Goal: Subscribe to service/newsletter

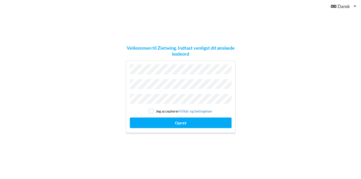
click at [152, 110] on input "checkbox" at bounding box center [151, 111] width 4 height 4
checkbox input "true"
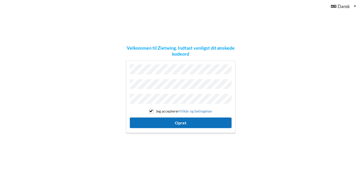
click at [182, 123] on button "Opret" at bounding box center [181, 123] width 102 height 11
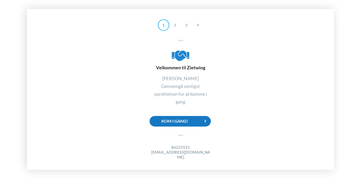
click at [167, 126] on div "Kom i gang!" at bounding box center [179, 121] width 61 height 11
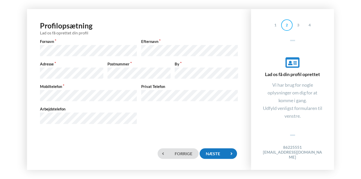
click at [220, 155] on div "Næste" at bounding box center [217, 154] width 37 height 11
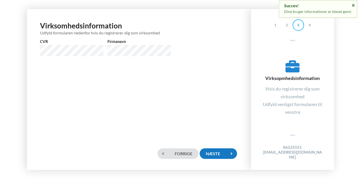
click at [218, 154] on div "Næste" at bounding box center [217, 154] width 37 height 11
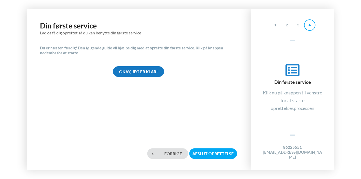
click at [150, 74] on div "Okay, jeg er klar!" at bounding box center [138, 71] width 51 height 11
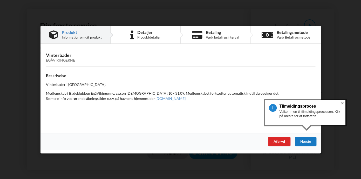
click at [304, 141] on div "Næste" at bounding box center [305, 141] width 22 height 9
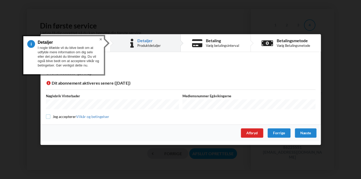
click at [49, 117] on input "checkbox" at bounding box center [48, 117] width 4 height 4
checkbox input "true"
click at [301, 131] on div "Næste" at bounding box center [305, 133] width 22 height 9
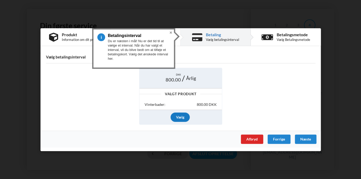
click at [176, 117] on div "Vælg" at bounding box center [179, 117] width 19 height 9
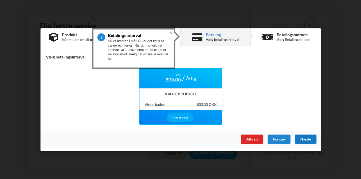
click at [302, 138] on div "Næste" at bounding box center [305, 139] width 22 height 9
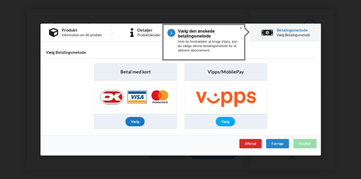
click at [131, 123] on div "Vælg" at bounding box center [134, 121] width 19 height 9
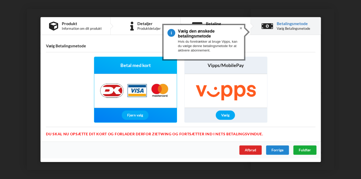
click at [308, 149] on span "Fuldfør" at bounding box center [304, 150] width 12 height 4
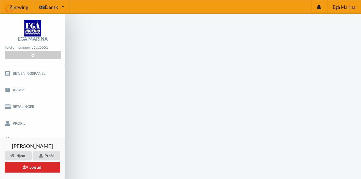
scroll to position [24, 0]
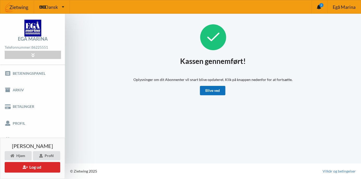
click at [216, 93] on link "Blive ved" at bounding box center [212, 90] width 25 height 9
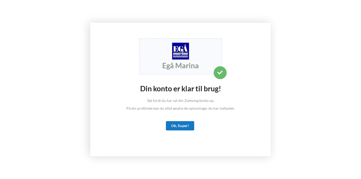
click at [187, 126] on div "Ok, Super!" at bounding box center [180, 125] width 28 height 9
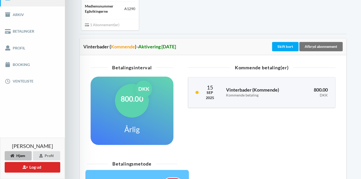
scroll to position [76, 0]
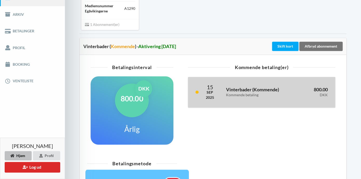
click at [200, 97] on div "[DATE] Vinterbader ( Kommende ) Kommende betaling 800.00 DKK" at bounding box center [261, 92] width 147 height 30
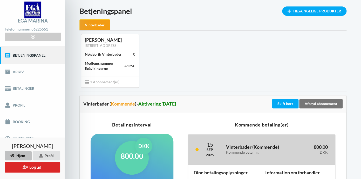
scroll to position [0, 0]
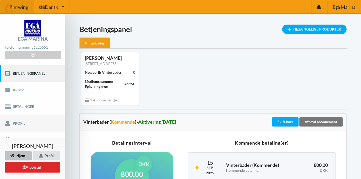
click at [24, 123] on link "Profil" at bounding box center [32, 123] width 65 height 17
